Goal: Task Accomplishment & Management: Manage account settings

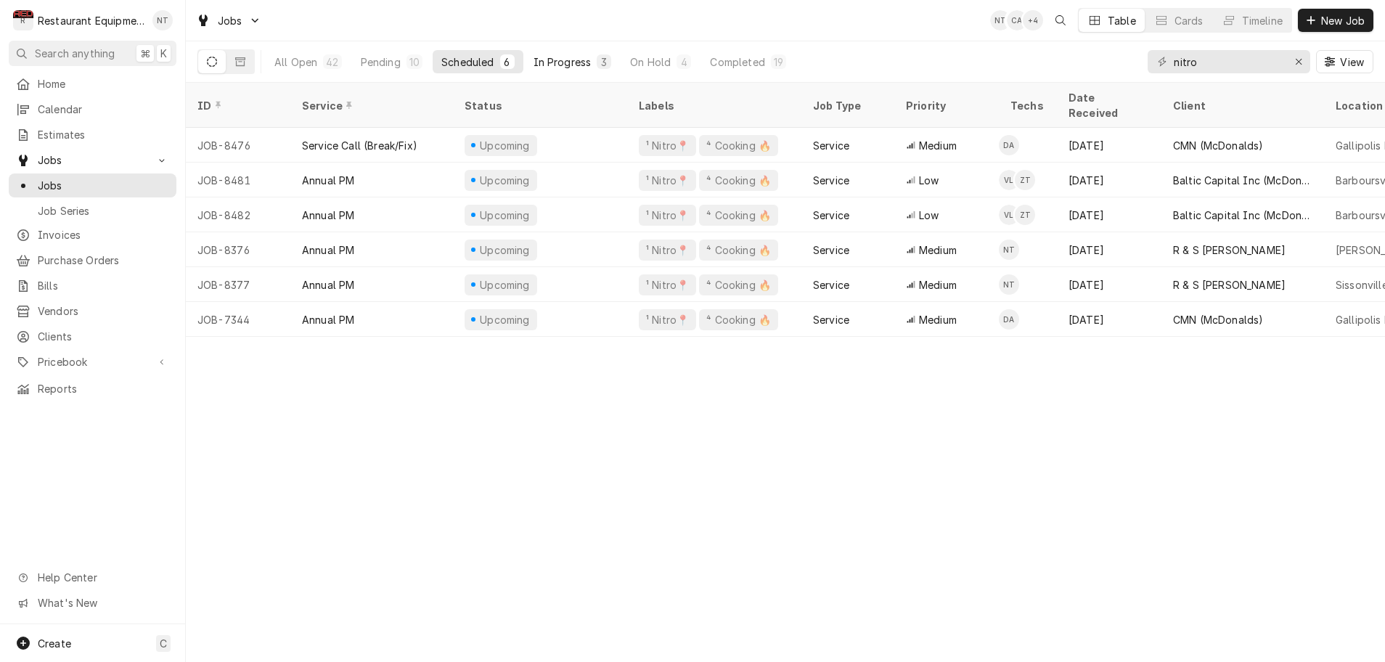
click at [589, 60] on div "In Progress" at bounding box center [562, 61] width 58 height 15
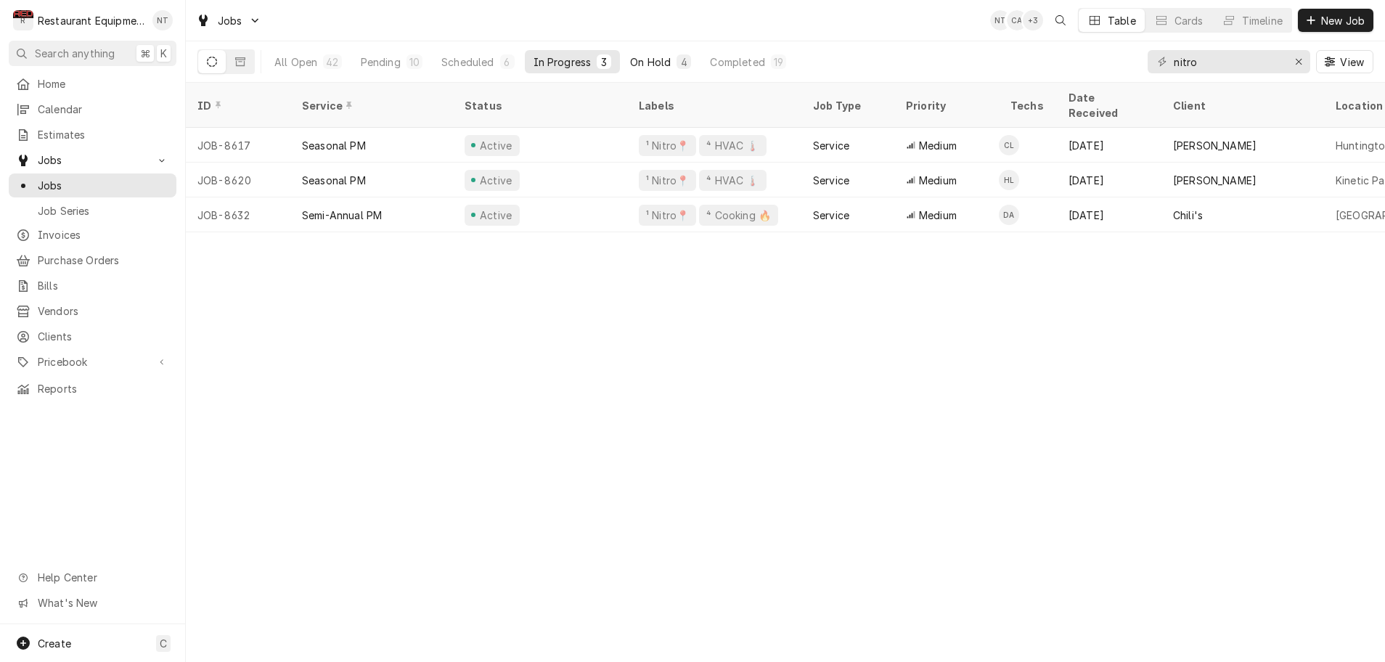
scroll to position [0, 1]
click at [647, 63] on div "On Hold" at bounding box center [650, 61] width 41 height 15
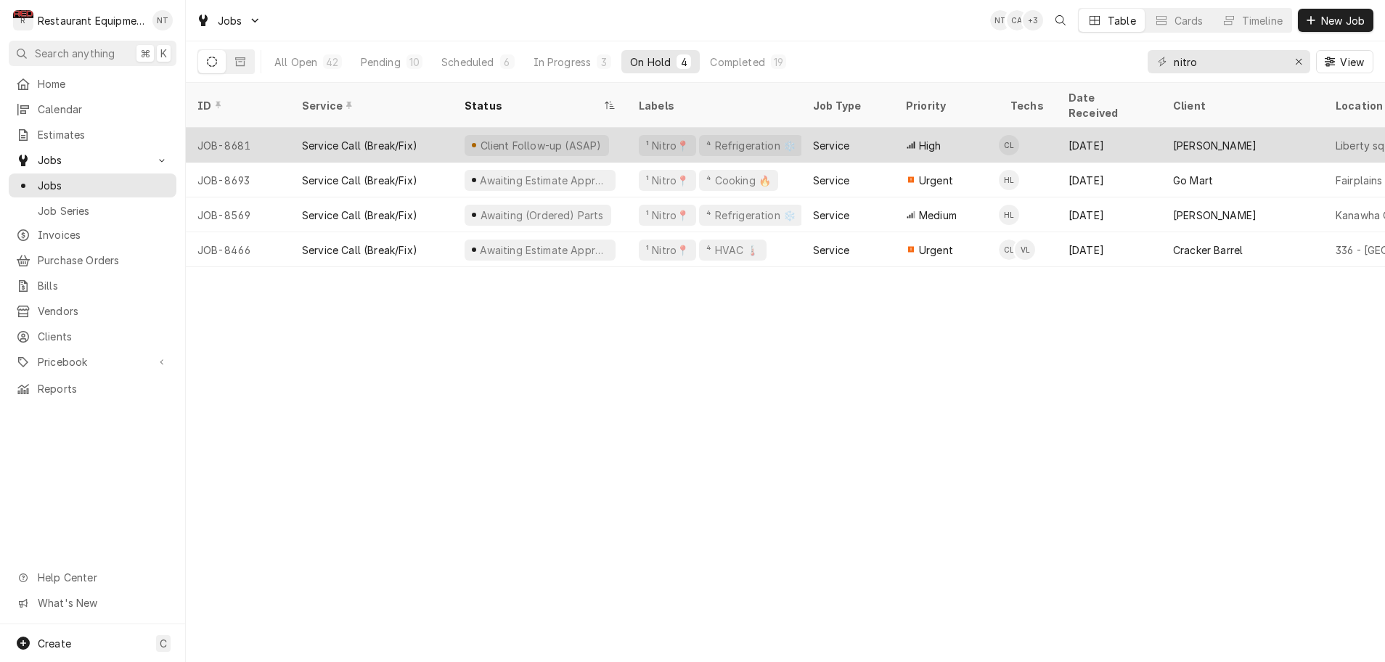
scroll to position [0, 4]
click at [626, 133] on div "¹ Nitro📍 ⁴ Refrigeration ❄️" at bounding box center [710, 145] width 174 height 35
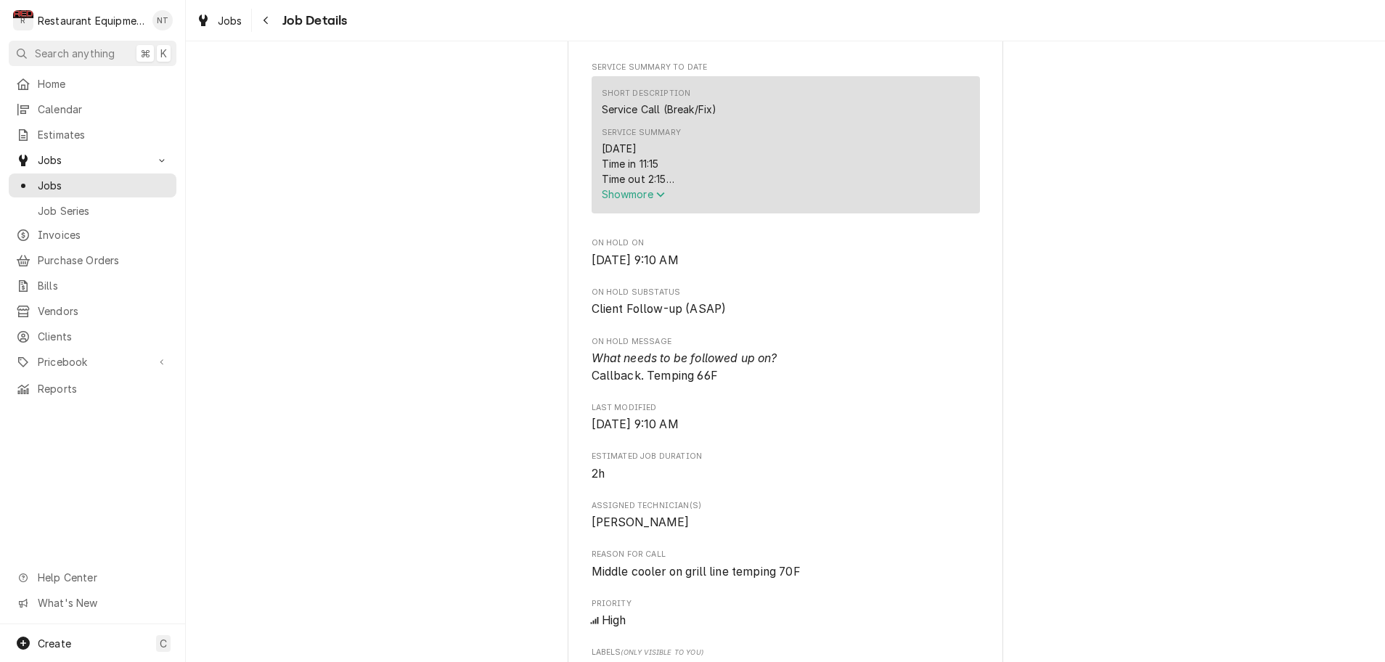
scroll to position [583, 0]
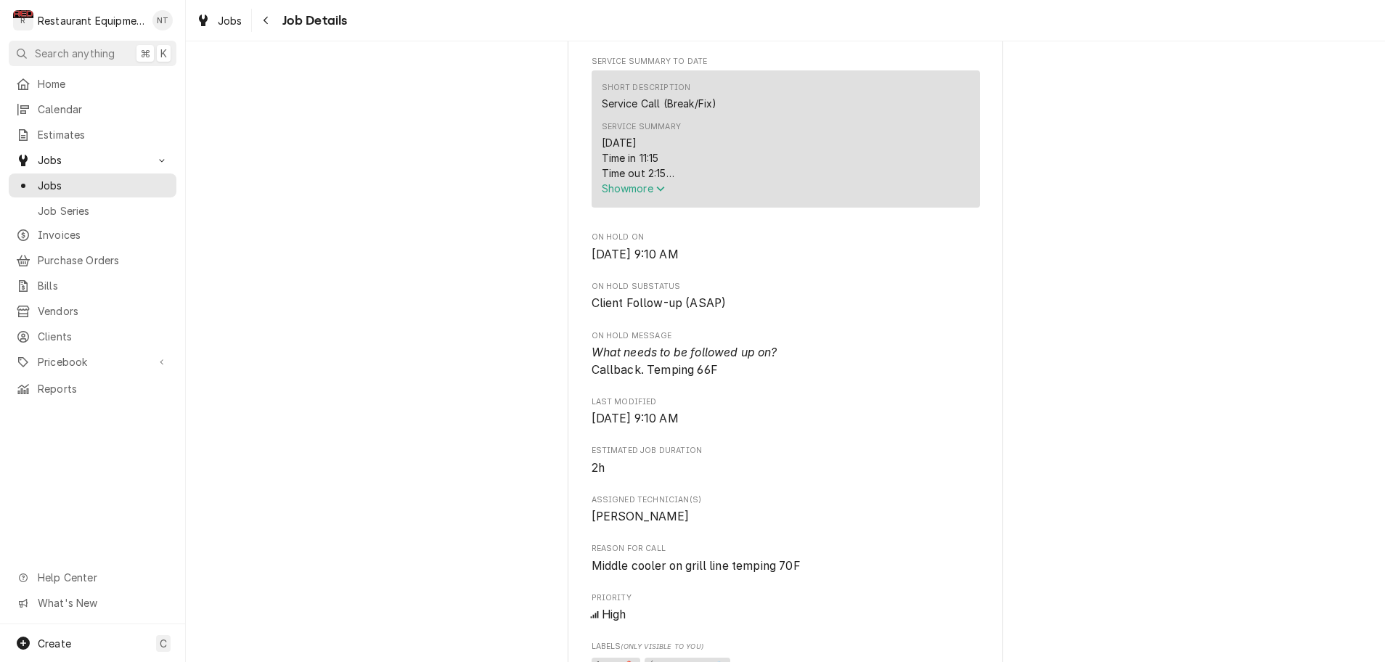
click at [665, 194] on icon "Service Summary" at bounding box center [660, 189] width 9 height 10
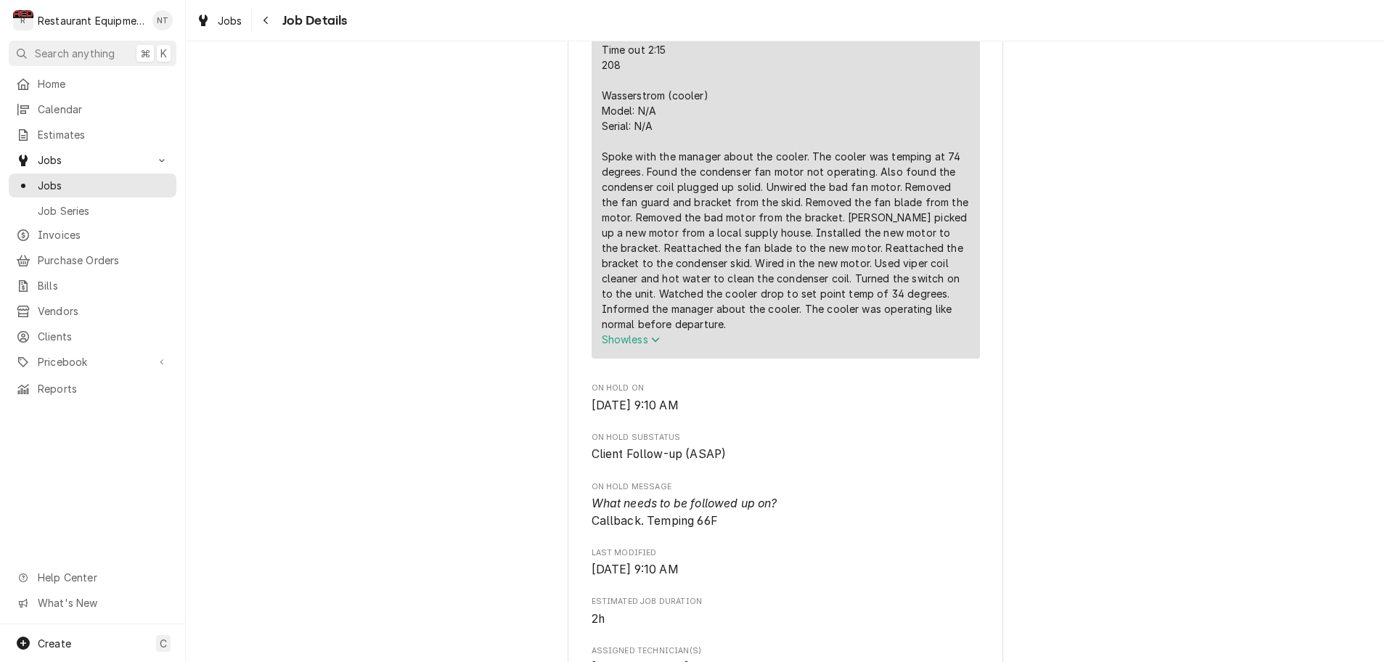
scroll to position [705, 0]
click at [269, 22] on div "Navigate back" at bounding box center [266, 20] width 15 height 15
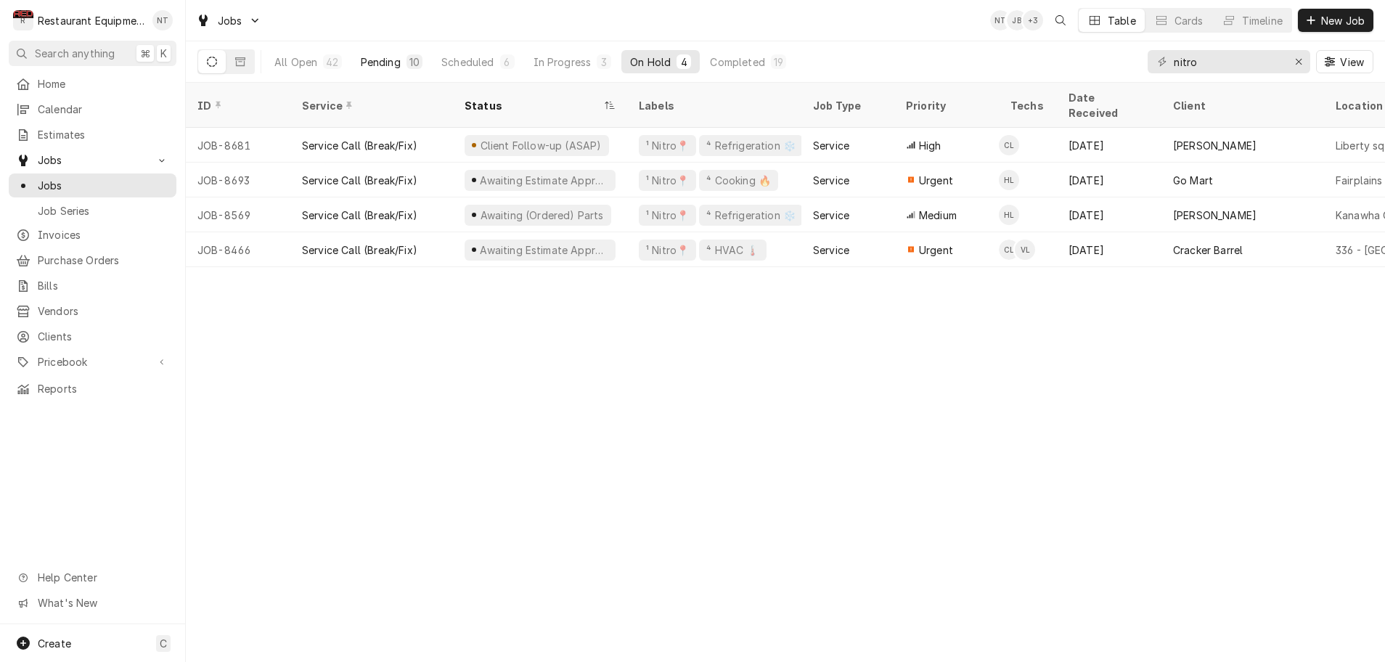
click at [385, 62] on div "Pending" at bounding box center [381, 61] width 40 height 15
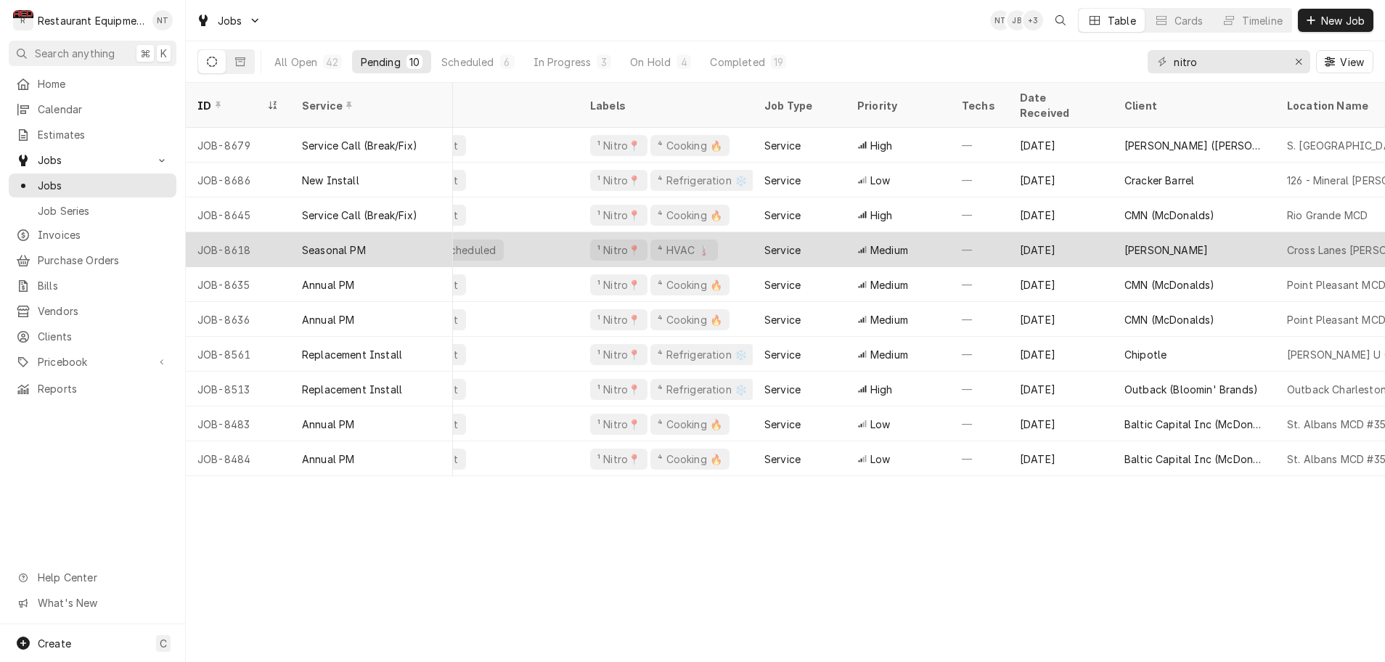
scroll to position [0, 49]
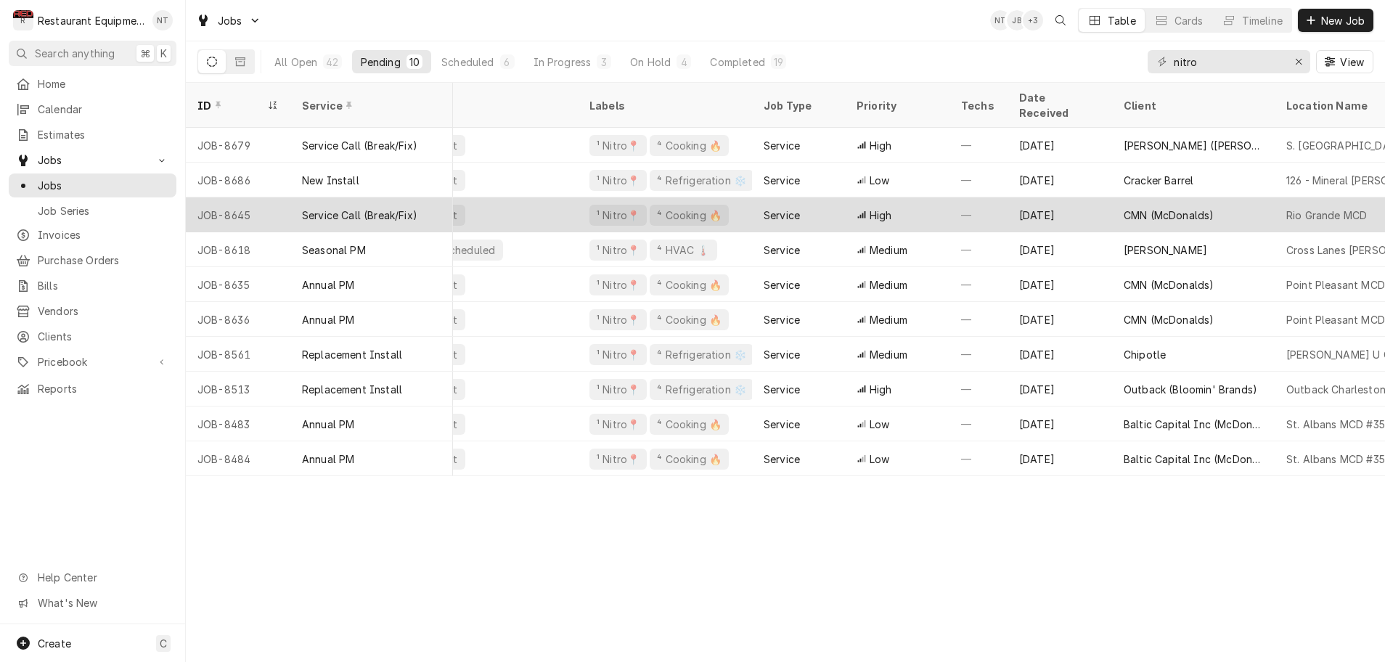
click at [513, 200] on div "Draft" at bounding box center [490, 214] width 174 height 35
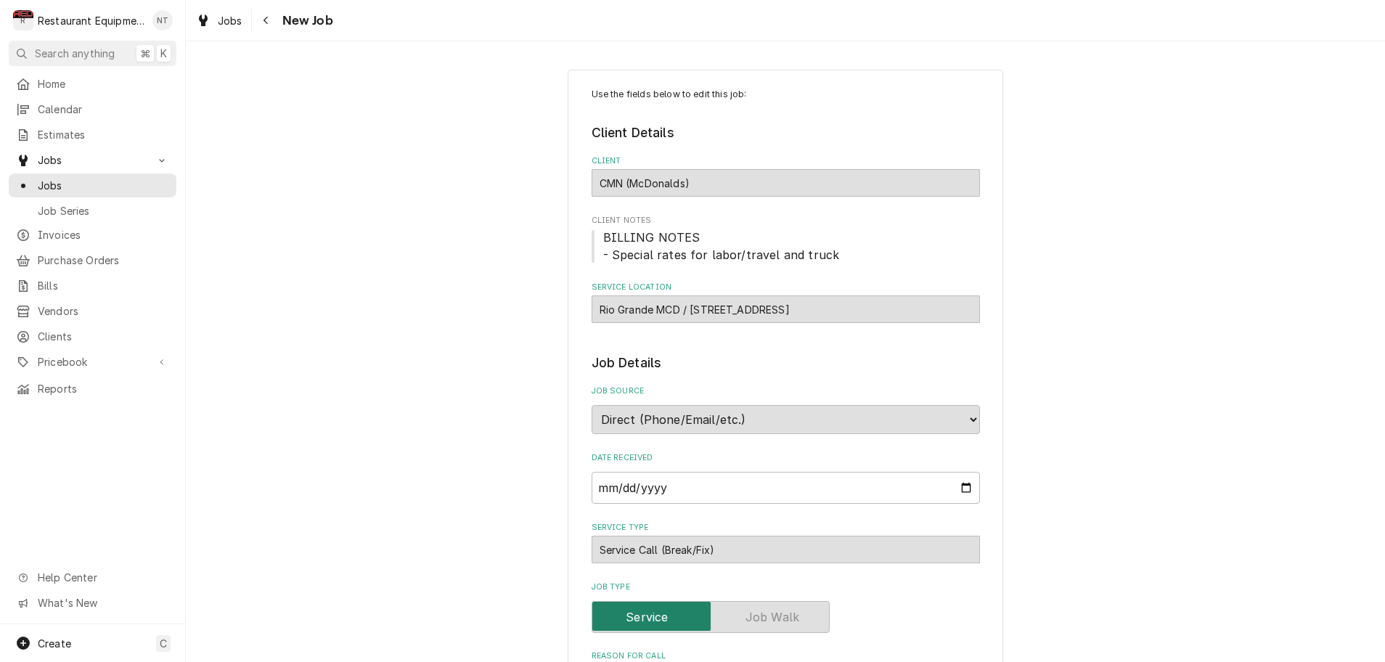
type textarea "x"
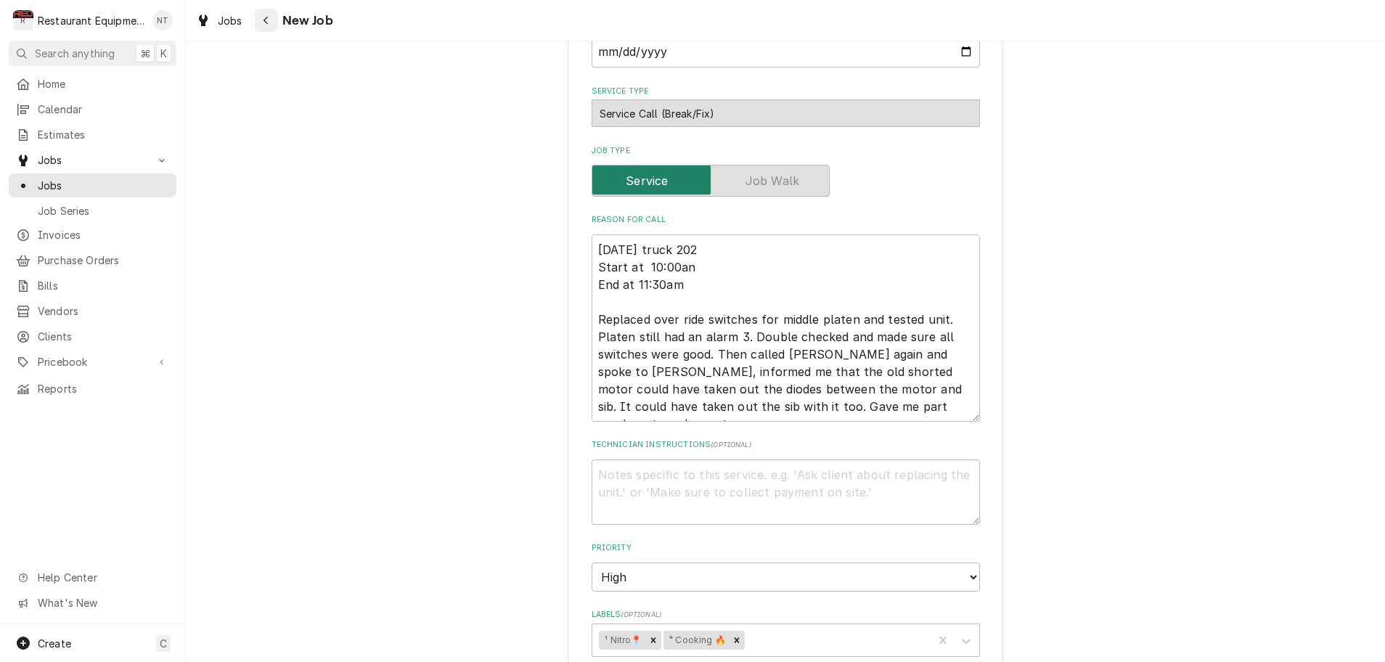
click at [266, 20] on icon "Navigate back" at bounding box center [265, 21] width 4 height 8
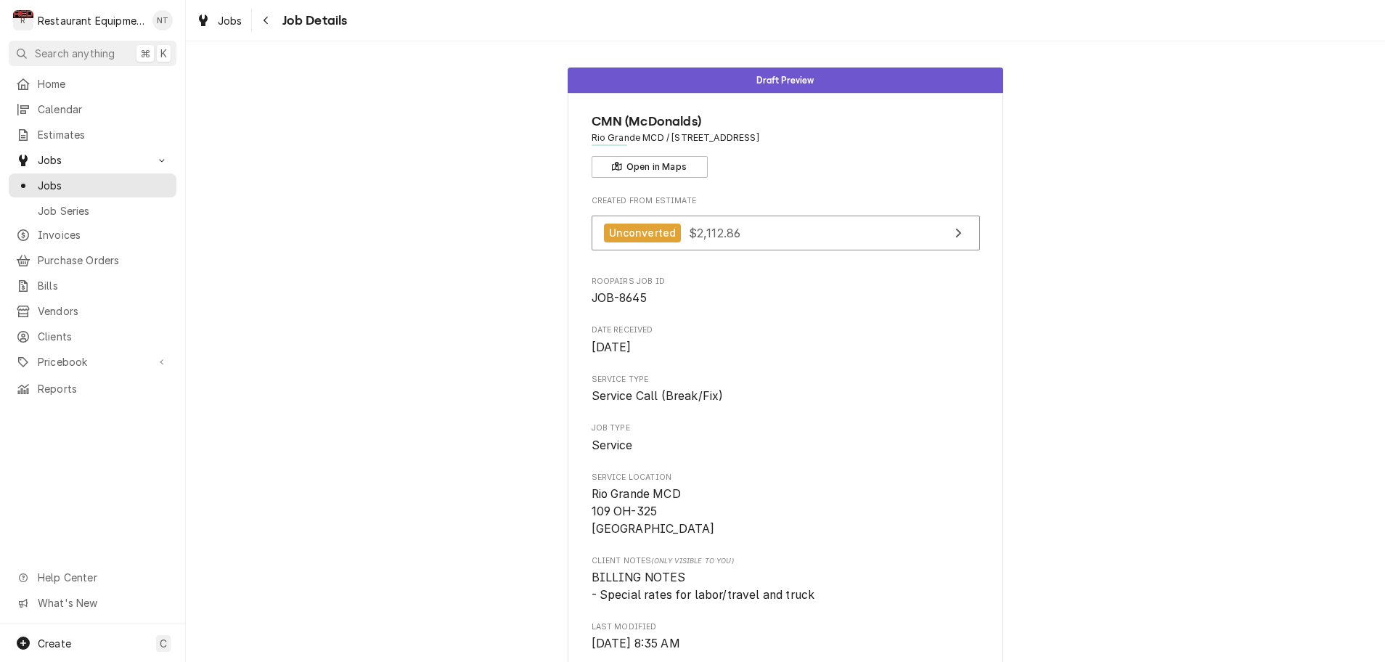
click at [266, 20] on icon "Navigate back" at bounding box center [265, 21] width 4 height 8
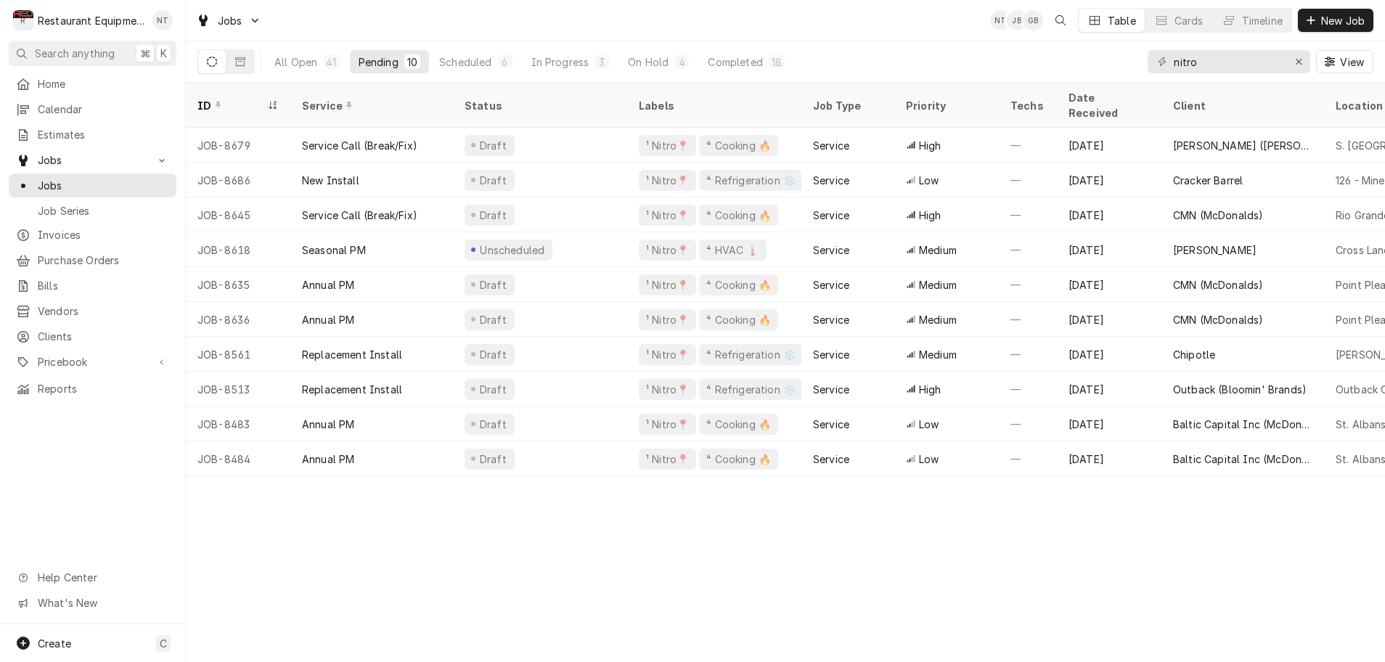
click at [369, 61] on div "Pending" at bounding box center [378, 61] width 40 height 15
click at [467, 61] on div "Scheduled" at bounding box center [465, 61] width 52 height 15
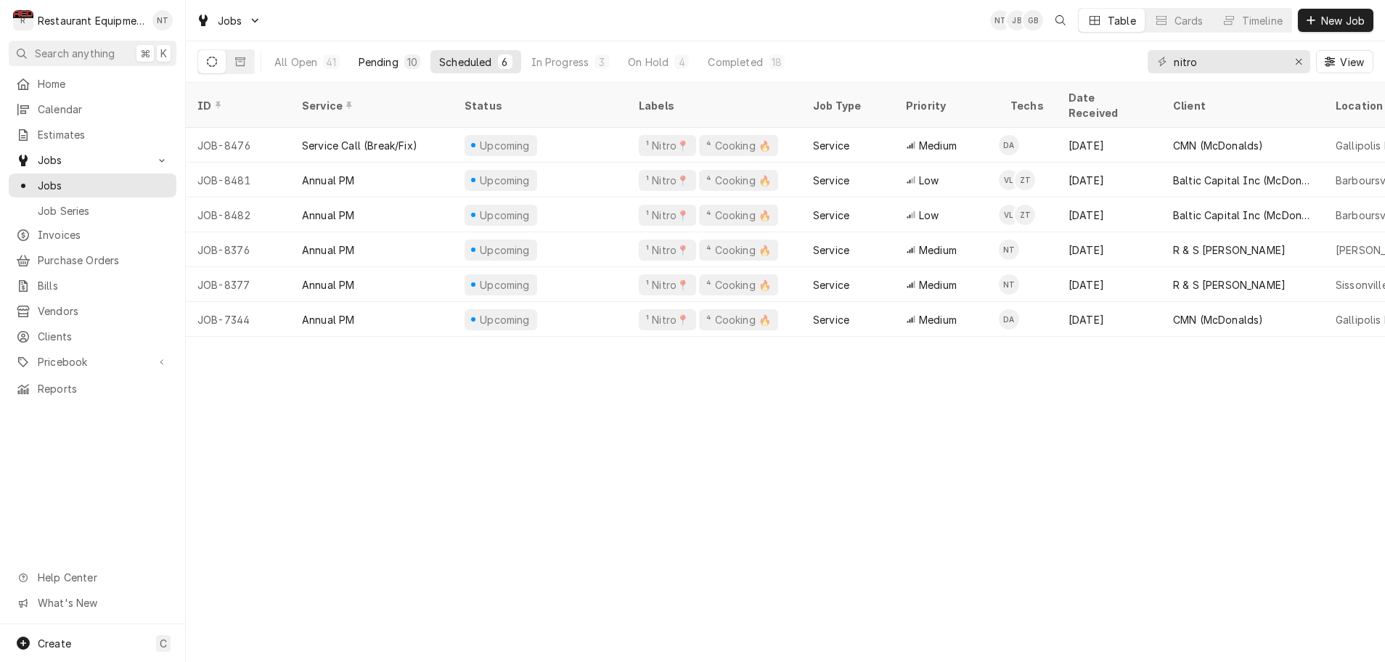
click at [398, 59] on button "Pending 10" at bounding box center [389, 61] width 79 height 23
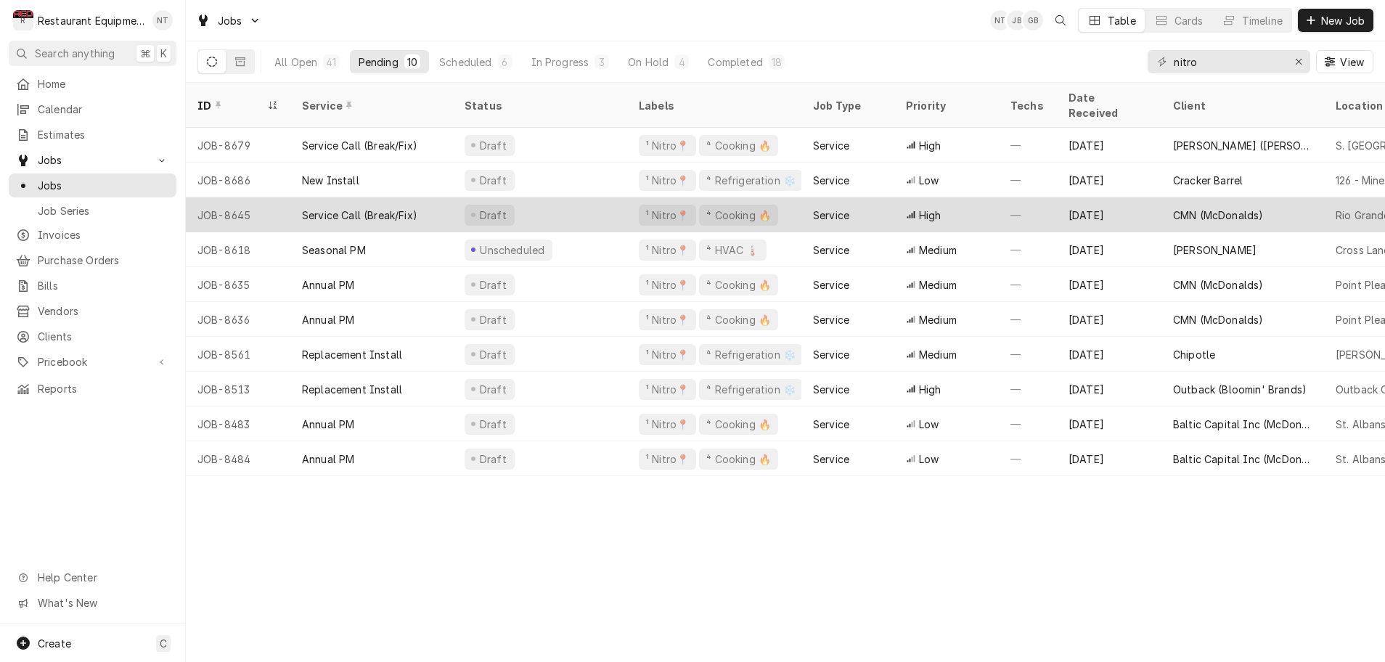
scroll to position [0, 4]
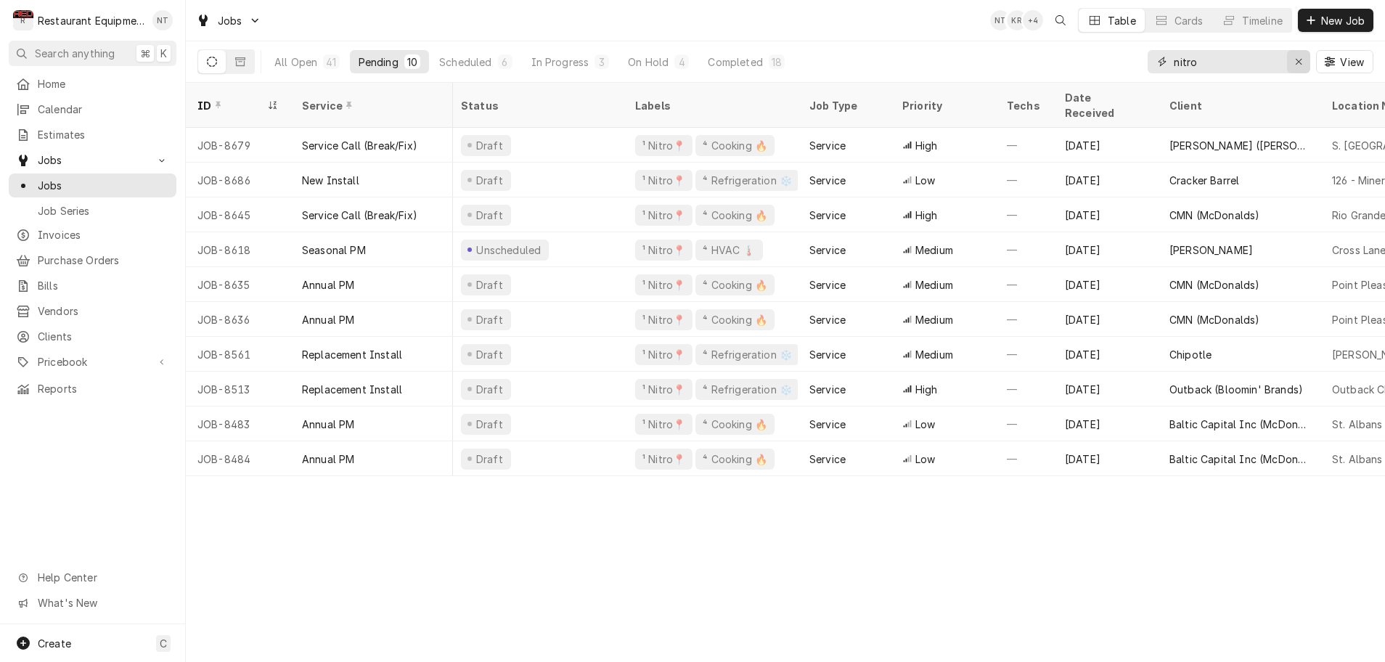
click at [1298, 62] on icon "Erase input" at bounding box center [1298, 62] width 6 height 6
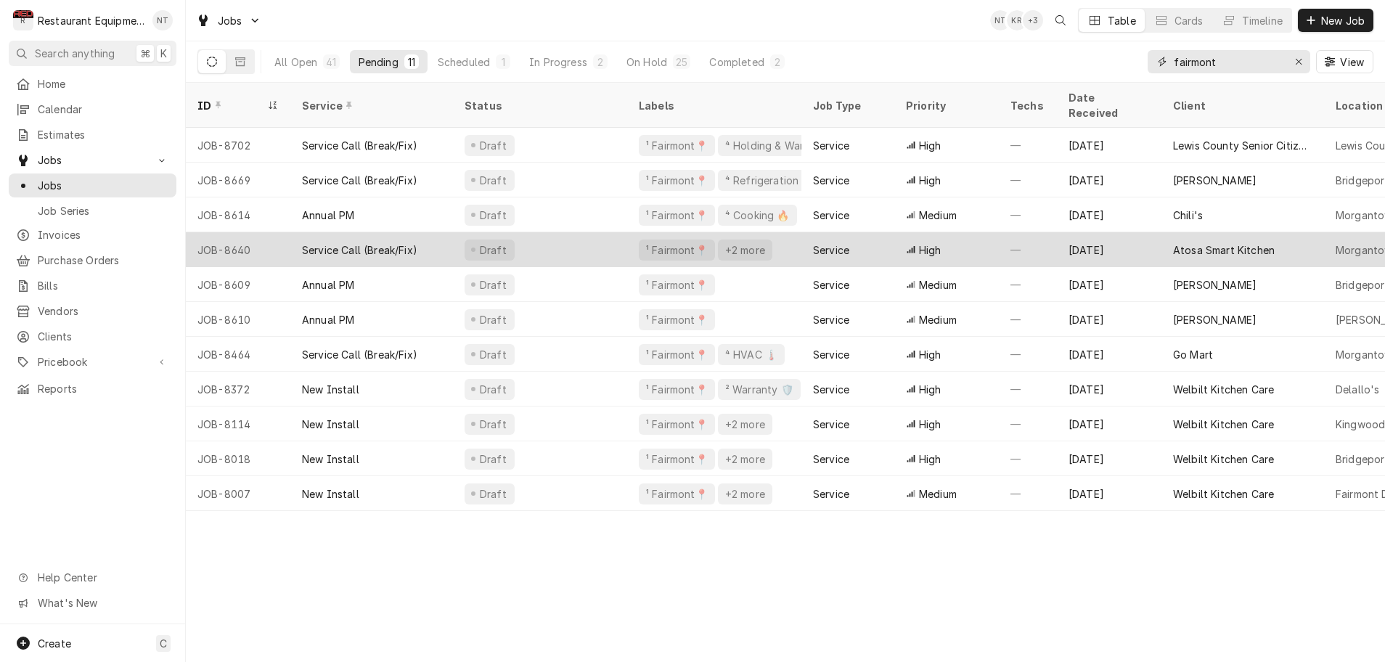
scroll to position [0, 0]
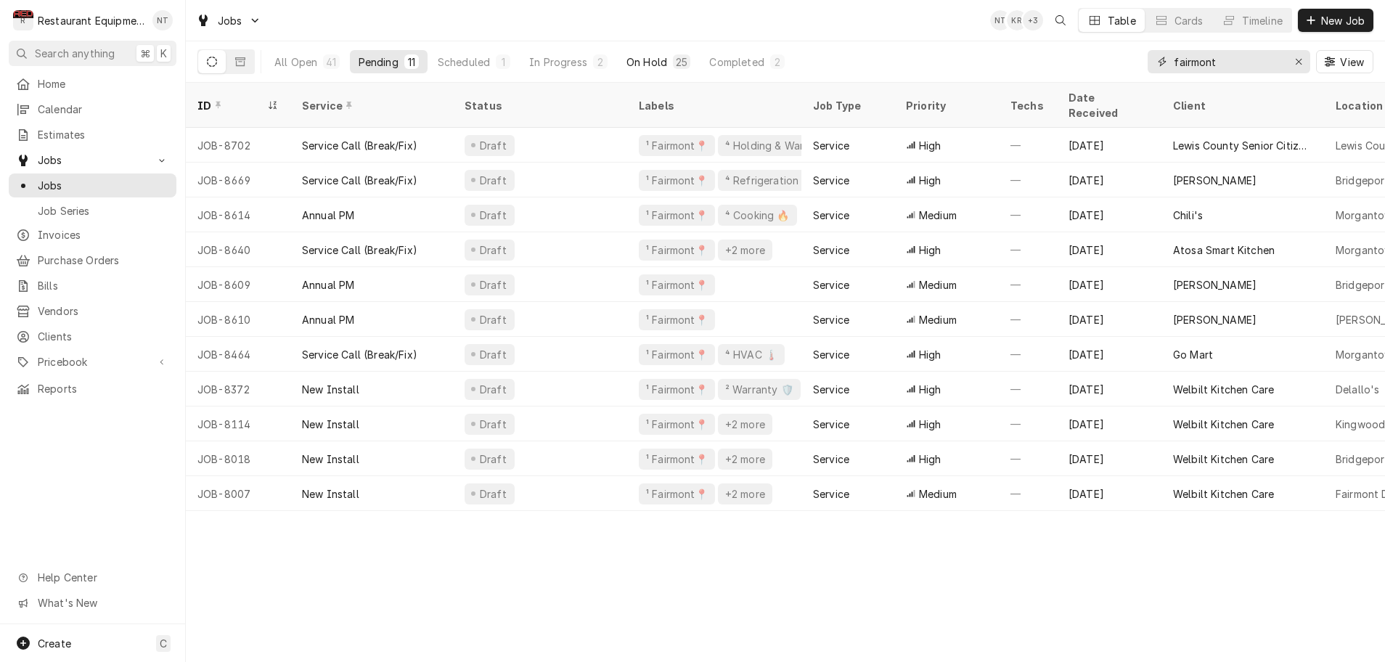
type input "fairmont"
click at [665, 60] on div "On Hold" at bounding box center [646, 61] width 41 height 15
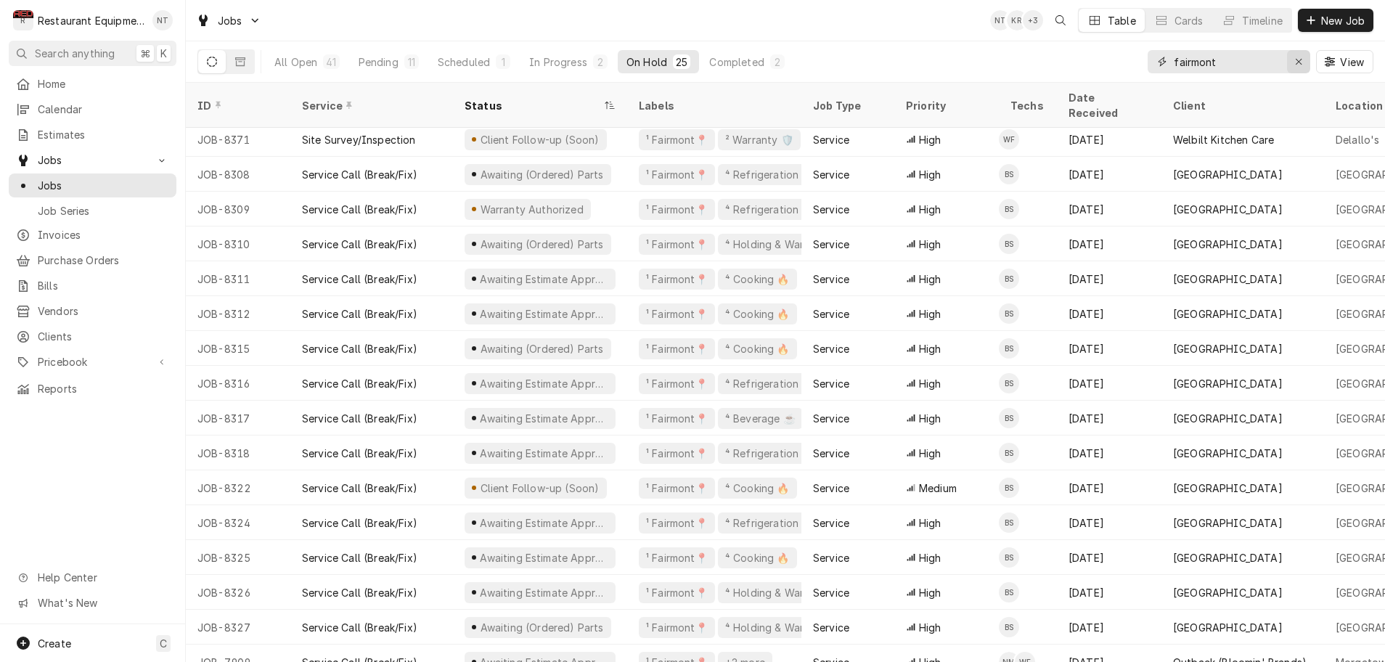
click at [1299, 62] on icon "Erase input" at bounding box center [1298, 62] width 6 height 6
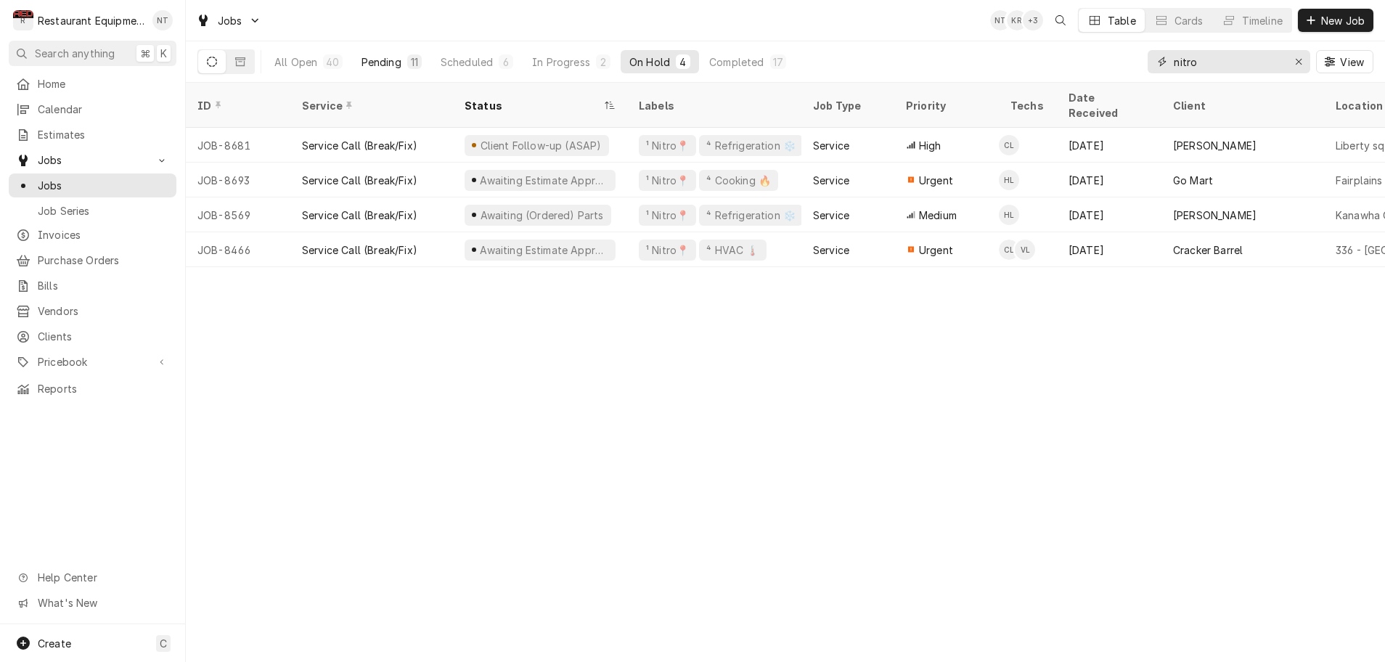
type input "nitro"
click at [394, 65] on div "Pending" at bounding box center [381, 61] width 40 height 15
